Goal: Task Accomplishment & Management: Manage account settings

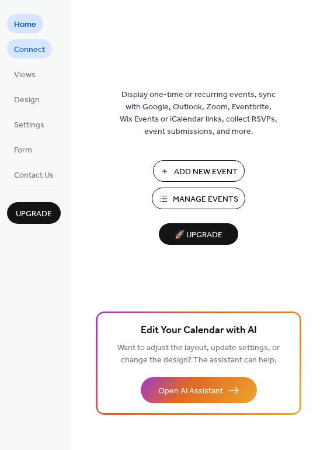
click at [31, 51] on span "Connect" at bounding box center [29, 50] width 31 height 12
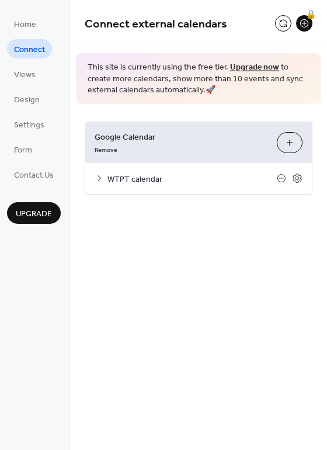
click at [202, 184] on span "WTPT calendar" at bounding box center [193, 179] width 170 height 12
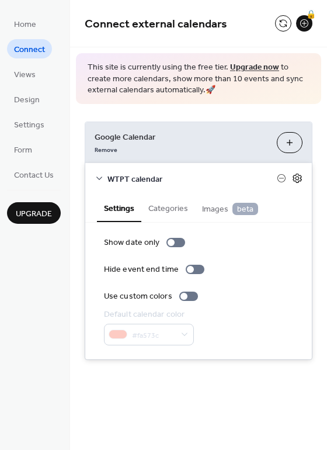
click at [294, 179] on icon at bounding box center [297, 178] width 9 height 9
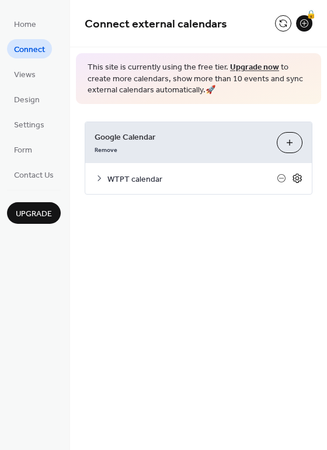
click at [298, 179] on icon at bounding box center [297, 178] width 11 height 11
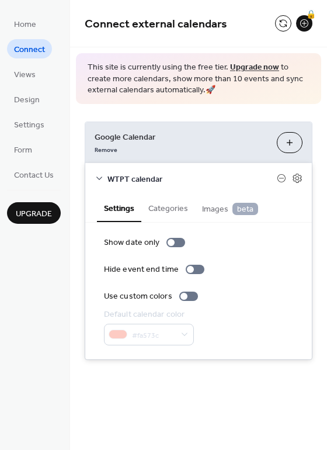
click at [150, 178] on span "WTPT calendar" at bounding box center [193, 179] width 170 height 12
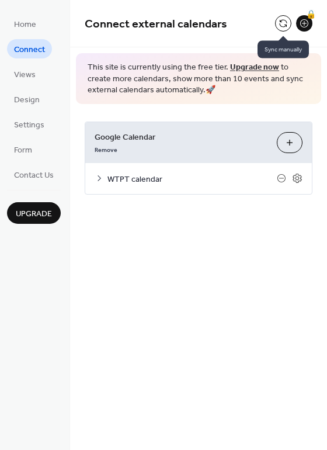
click at [279, 19] on button at bounding box center [283, 23] width 16 height 16
click at [278, 23] on button at bounding box center [283, 23] width 16 height 16
click at [199, 227] on div "Connect external calendars 🔒 This site is currently using the free tier. Upgrad…" at bounding box center [198, 115] width 257 height 230
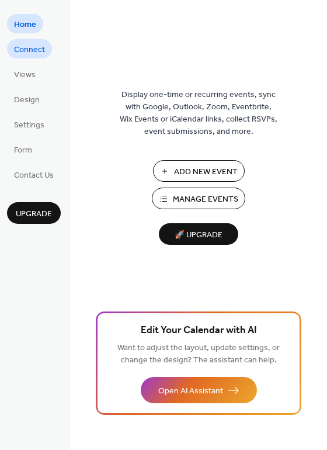
click at [16, 53] on span "Connect" at bounding box center [29, 50] width 31 height 12
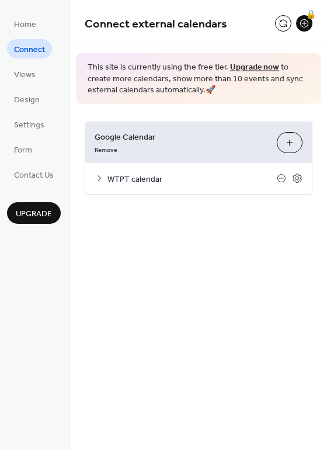
click at [180, 150] on div "Remove" at bounding box center [181, 149] width 173 height 12
click at [149, 139] on span "Google Calendar" at bounding box center [181, 137] width 173 height 12
click at [282, 178] on icon at bounding box center [281, 178] width 5 height 1
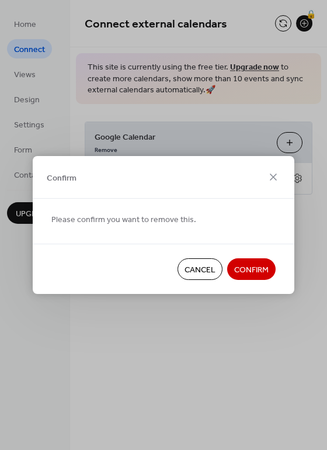
click at [185, 267] on span "Cancel" at bounding box center [200, 270] width 31 height 12
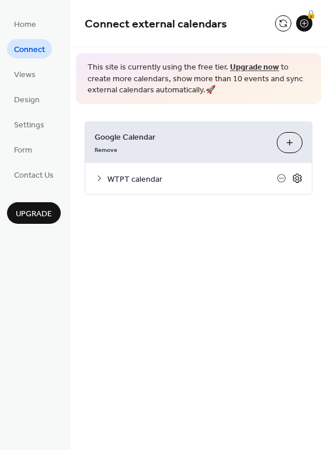
click at [299, 176] on icon at bounding box center [297, 178] width 11 height 11
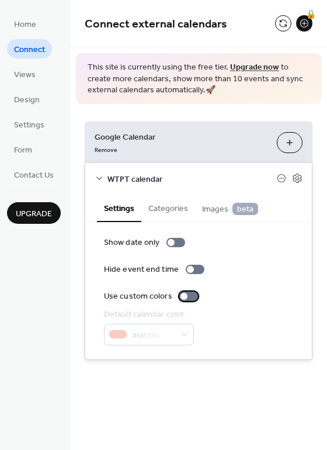
click at [181, 297] on div at bounding box center [184, 296] width 7 height 7
click at [190, 296] on div at bounding box center [193, 296] width 7 height 7
click at [269, 284] on div "Show date only Hide event end time Use custom colors Default calendar color #fa…" at bounding box center [198, 291] width 189 height 109
click at [164, 203] on button "Categories" at bounding box center [168, 207] width 54 height 27
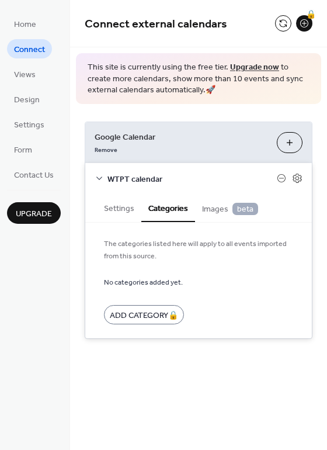
click at [214, 211] on span "Images beta" at bounding box center [230, 209] width 56 height 13
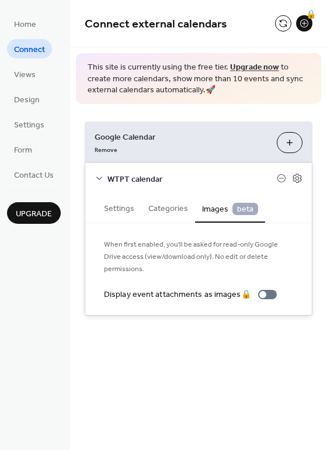
click at [156, 178] on span "WTPT calendar" at bounding box center [193, 179] width 170 height 12
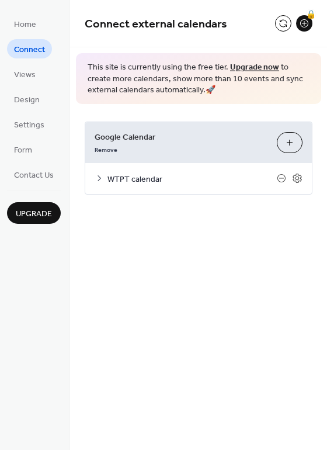
click at [156, 178] on span "WTPT calendar" at bounding box center [193, 179] width 170 height 12
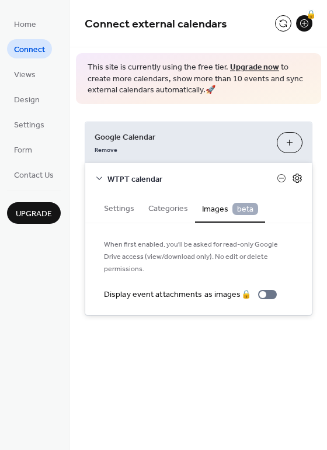
click at [300, 178] on icon at bounding box center [297, 178] width 11 height 11
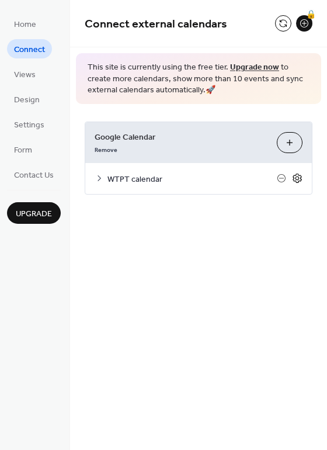
click at [300, 178] on icon at bounding box center [297, 178] width 11 height 11
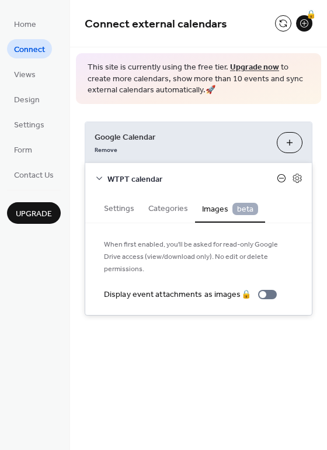
click at [281, 177] on icon at bounding box center [281, 178] width 9 height 9
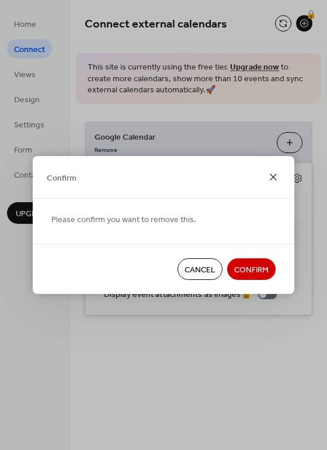
click at [272, 174] on icon at bounding box center [274, 177] width 14 height 14
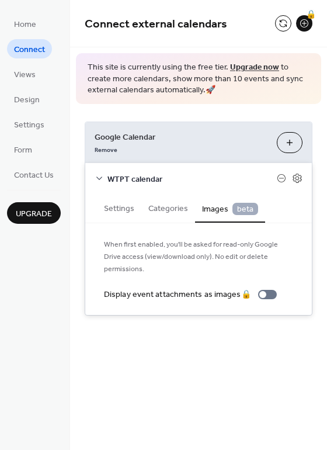
click at [291, 144] on button "Choose Calendars" at bounding box center [290, 142] width 26 height 21
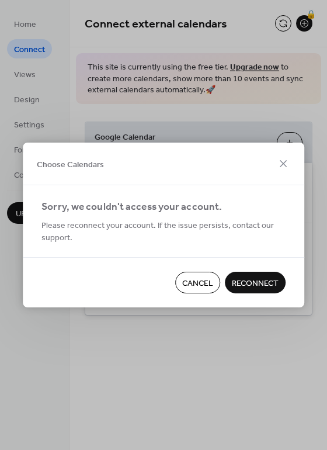
click at [246, 278] on span "Reconnect" at bounding box center [255, 284] width 47 height 12
click at [111, 278] on div "Cancel Reconnect" at bounding box center [164, 282] width 282 height 50
click at [188, 287] on span "Cancel" at bounding box center [197, 284] width 31 height 12
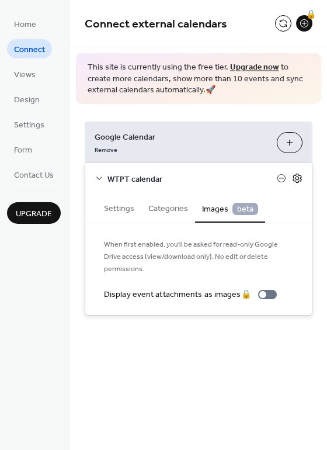
click at [299, 179] on icon at bounding box center [297, 178] width 11 height 11
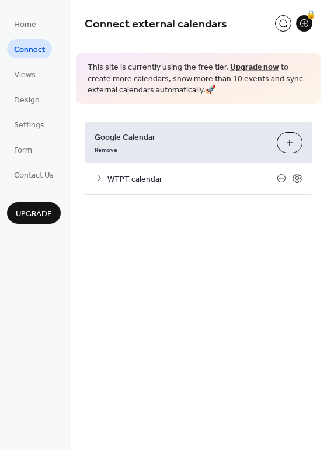
click at [213, 179] on span "WTPT calendar" at bounding box center [193, 179] width 170 height 12
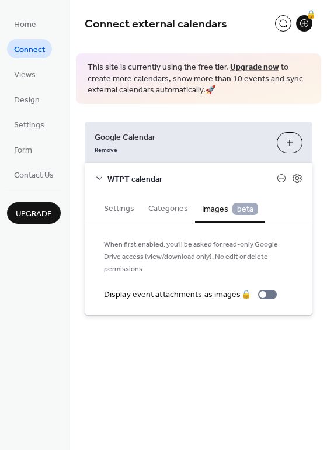
click at [288, 139] on button "Choose Calendars" at bounding box center [290, 142] width 26 height 21
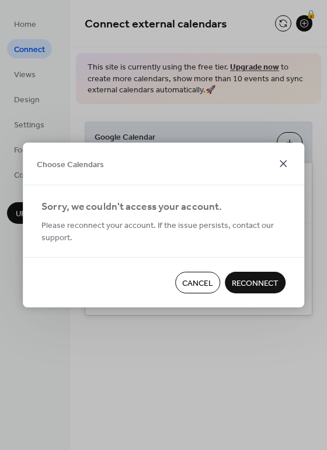
click at [282, 161] on icon at bounding box center [284, 164] width 14 height 14
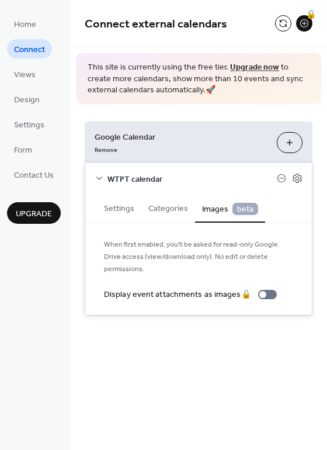
click at [229, 156] on div "Google Calendar Remove Choose Calendars" at bounding box center [198, 142] width 227 height 41
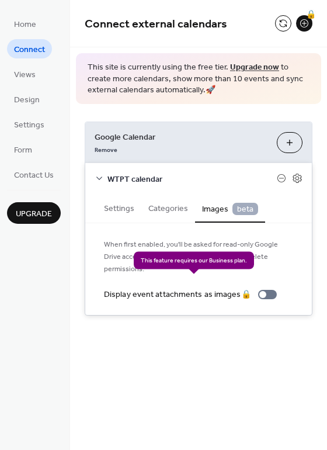
click at [264, 289] on div "Display event attachments as images 🔒" at bounding box center [193, 295] width 178 height 12
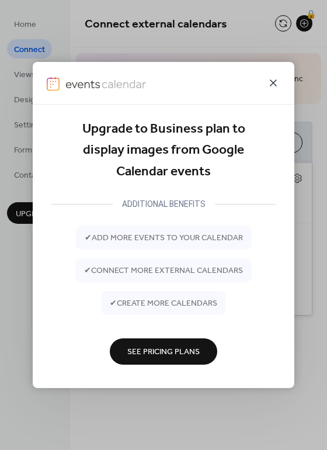
click at [277, 88] on icon at bounding box center [274, 83] width 14 height 14
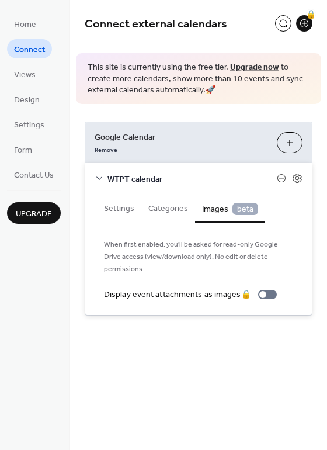
click at [239, 177] on span "WTPT calendar" at bounding box center [193, 179] width 170 height 12
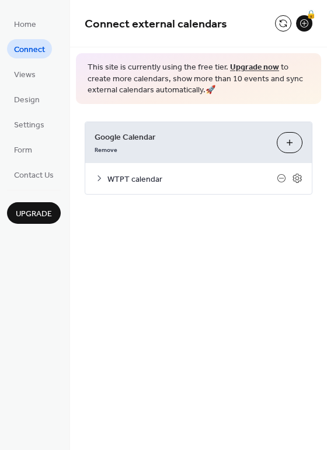
click at [186, 175] on span "WTPT calendar" at bounding box center [193, 179] width 170 height 12
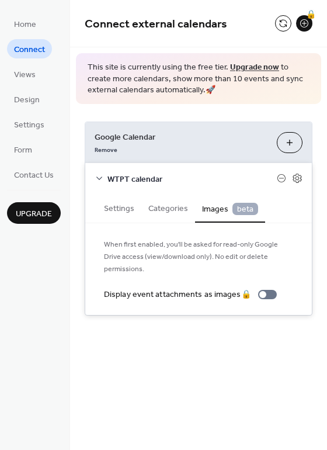
click at [240, 208] on span "beta" at bounding box center [246, 209] width 26 height 12
click at [159, 210] on button "Categories" at bounding box center [168, 207] width 54 height 27
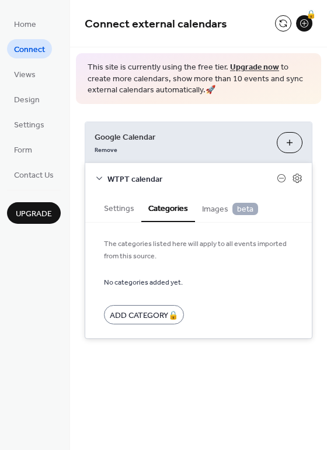
click at [120, 204] on button "Settings" at bounding box center [119, 207] width 44 height 27
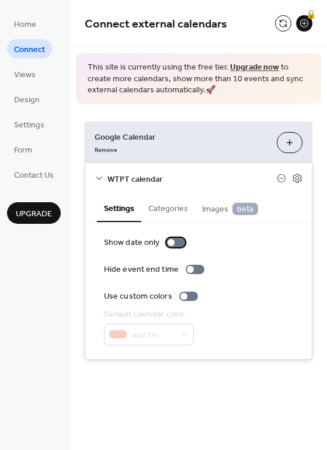
click at [169, 242] on div at bounding box center [171, 242] width 7 height 7
click at [170, 242] on div at bounding box center [176, 242] width 19 height 9
click at [243, 242] on div "Show date only" at bounding box center [198, 243] width 189 height 12
click at [206, 390] on div "Connect external calendars 🔒 This site is currently using the free tier. Upgrad…" at bounding box center [198, 197] width 257 height 395
click at [171, 146] on div "Remove" at bounding box center [181, 149] width 173 height 12
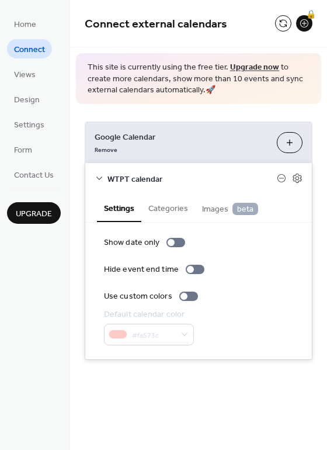
click at [136, 178] on span "WTPT calendar" at bounding box center [193, 179] width 170 height 12
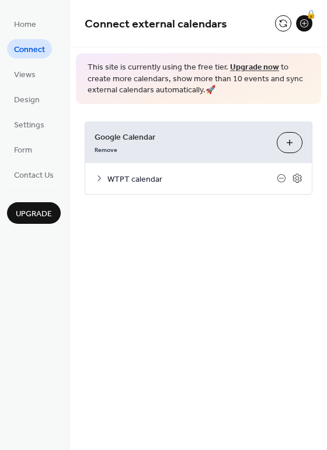
click at [136, 178] on span "WTPT calendar" at bounding box center [193, 179] width 170 height 12
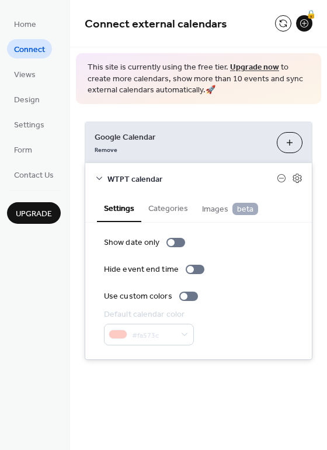
click at [240, 281] on div "Show date only Hide event end time Use custom colors Default calendar color #fa…" at bounding box center [198, 291] width 189 height 109
click at [226, 334] on div "Default calendar color #fa573c" at bounding box center [198, 327] width 189 height 37
click at [234, 170] on div "WTPT calendar" at bounding box center [198, 178] width 227 height 31
click at [214, 178] on span "WTPT calendar" at bounding box center [193, 179] width 170 height 12
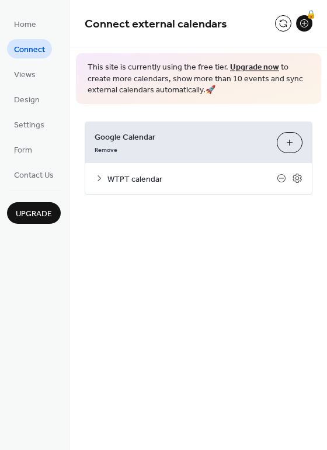
click at [181, 144] on div "Remove" at bounding box center [181, 149] width 173 height 12
click at [167, 301] on div "Connect external calendars 🔒 This site is currently using the free tier. Upgrad…" at bounding box center [198, 225] width 257 height 450
click at [279, 20] on button at bounding box center [283, 23] width 16 height 16
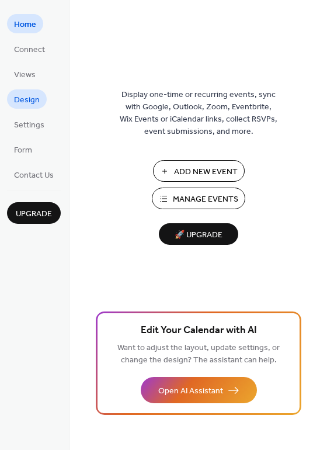
click at [30, 98] on span "Design" at bounding box center [27, 100] width 26 height 12
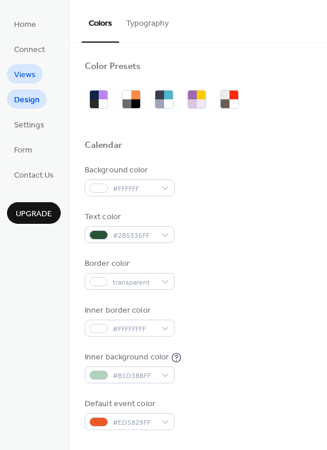
click at [25, 74] on span "Views" at bounding box center [25, 75] width 22 height 12
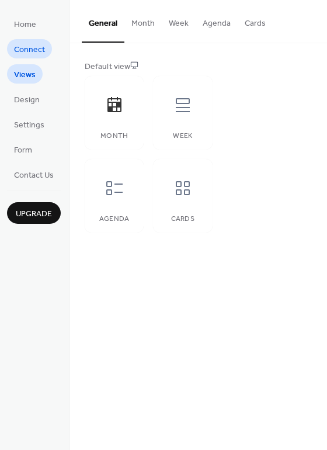
click at [27, 53] on span "Connect" at bounding box center [29, 50] width 31 height 12
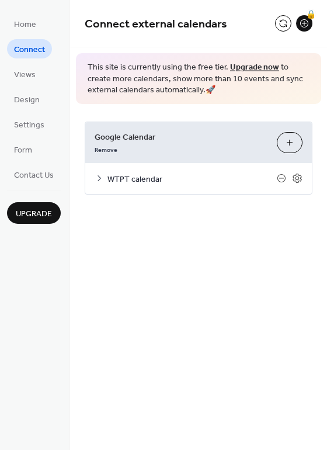
click at [287, 179] on div at bounding box center [290, 178] width 26 height 11
click at [281, 178] on icon at bounding box center [281, 178] width 9 height 9
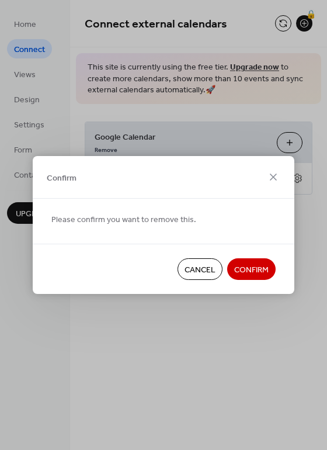
click at [236, 268] on span "Confirm" at bounding box center [251, 270] width 34 height 12
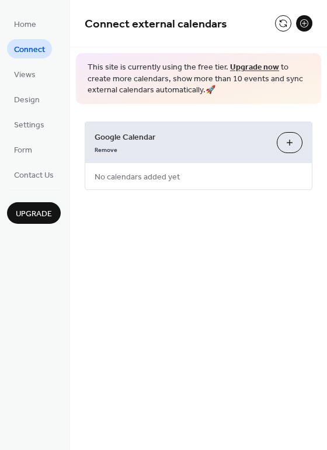
click at [292, 147] on button "Choose Calendars" at bounding box center [290, 142] width 26 height 21
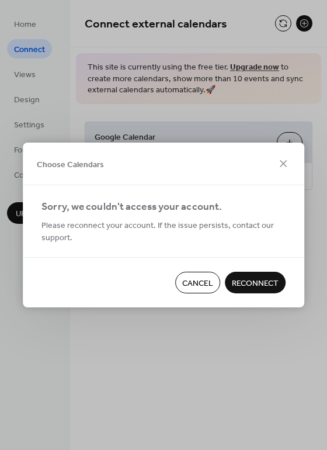
click at [241, 284] on span "Reconnect" at bounding box center [255, 284] width 47 height 12
click at [199, 284] on span "Cancel" at bounding box center [197, 284] width 31 height 12
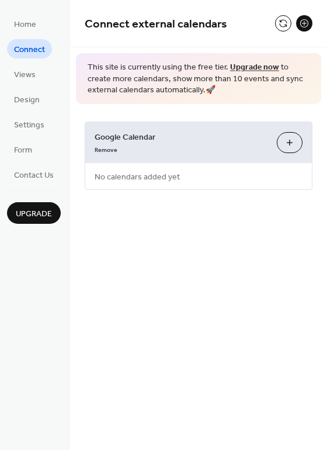
click at [194, 302] on div "Connect external calendars This site is currently using the free tier. Upgrade …" at bounding box center [198, 225] width 257 height 450
click at [287, 136] on button "Choose Calendars" at bounding box center [290, 142] width 26 height 21
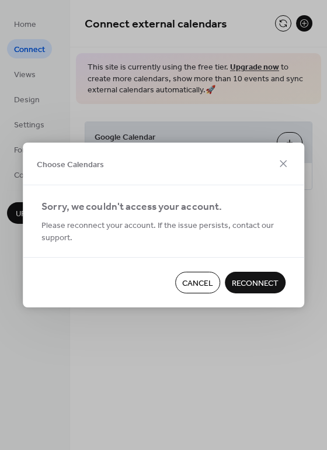
click at [246, 270] on div "Cancel Reconnect" at bounding box center [164, 282] width 282 height 50
click at [246, 278] on span "Reconnect" at bounding box center [255, 284] width 47 height 12
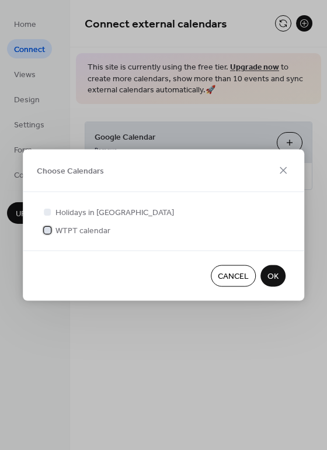
click at [46, 227] on div at bounding box center [47, 229] width 7 height 7
click at [270, 275] on span "OK" at bounding box center [273, 277] width 11 height 12
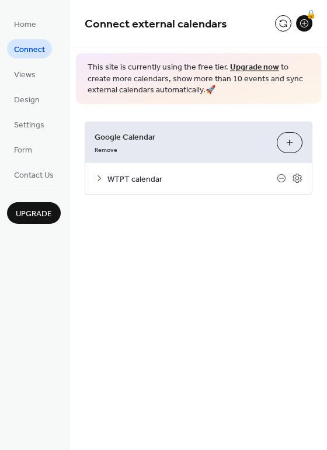
click at [199, 260] on div "Connect external calendars 🔒 This site is currently using the free tier. Upgrad…" at bounding box center [198, 225] width 257 height 450
click at [282, 26] on button at bounding box center [283, 23] width 16 height 16
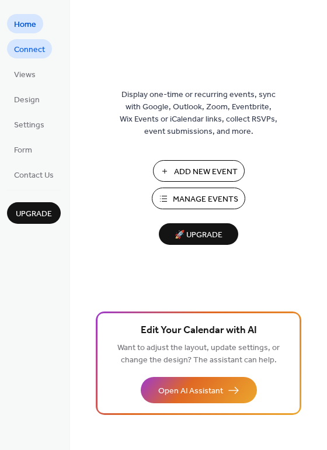
click at [27, 47] on span "Connect" at bounding box center [29, 50] width 31 height 12
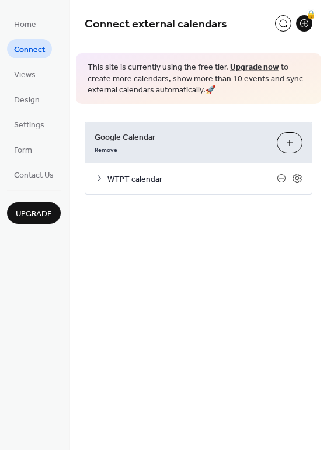
click at [148, 180] on span "WTPT calendar" at bounding box center [193, 179] width 170 height 12
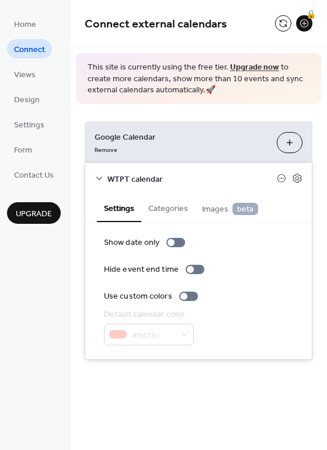
click at [246, 303] on div "Show date only Hide event end time Use custom colors Default calendar color #fa…" at bounding box center [198, 291] width 189 height 109
click at [185, 296] on div at bounding box center [184, 296] width 7 height 7
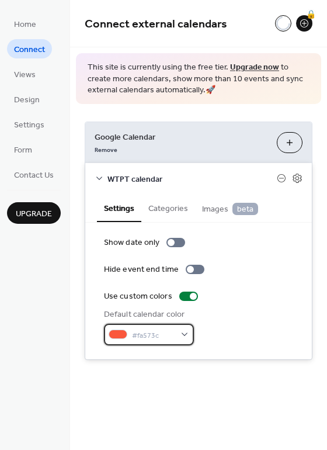
click at [182, 336] on div "#fa573c" at bounding box center [149, 335] width 90 height 22
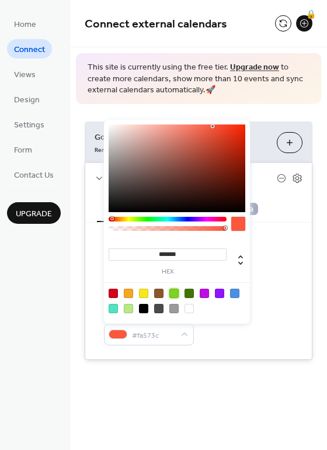
click at [177, 293] on div at bounding box center [174, 293] width 9 height 9
type input "*******"
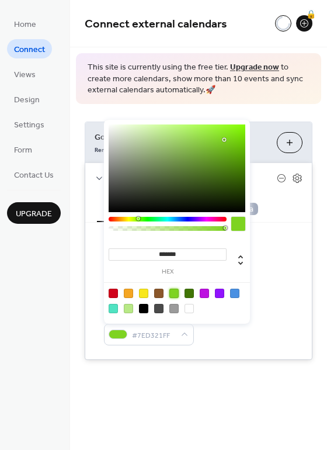
click at [214, 352] on div "Show date only Hide event end time Use custom colors Default calendar color #7E…" at bounding box center [198, 291] width 227 height 137
click at [188, 333] on div "#7ED321FF" at bounding box center [149, 335] width 90 height 22
click at [128, 310] on div at bounding box center [128, 308] width 9 height 9
type input "*******"
click at [253, 337] on div "Default calendar color #B8E986FF" at bounding box center [198, 327] width 189 height 37
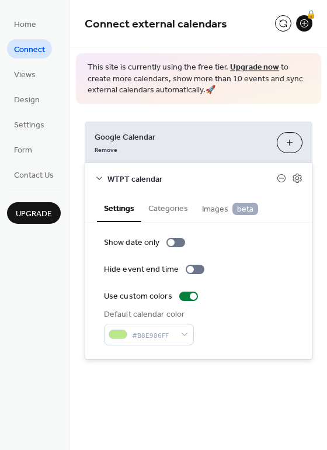
click at [249, 320] on div "Default calendar color #B8E986FF" at bounding box center [198, 327] width 189 height 37
click at [171, 207] on button "Categories" at bounding box center [168, 207] width 54 height 27
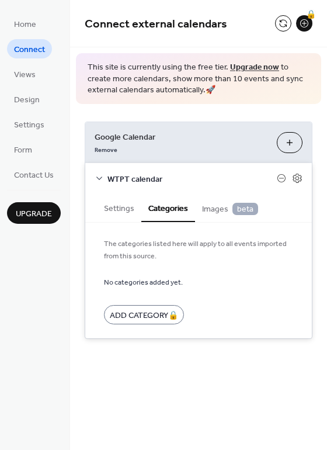
click at [227, 284] on form "No categories added yet. Add Category 🔒" at bounding box center [198, 299] width 189 height 49
click at [210, 212] on span "Images beta" at bounding box center [230, 209] width 56 height 13
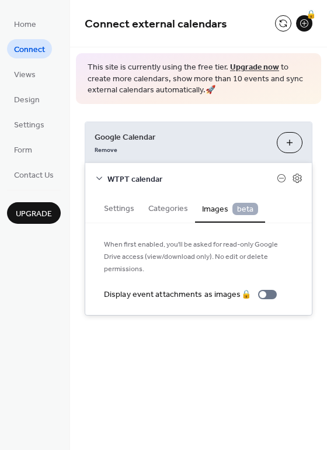
click at [179, 322] on div "Connect external calendars 🔒 This site is currently using the free tier. Upgrad…" at bounding box center [198, 175] width 257 height 351
click at [104, 374] on div "Connect external calendars 🔒 This site is currently using the free tier. Upgrad…" at bounding box center [198, 225] width 257 height 450
